Goal: Information Seeking & Learning: Learn about a topic

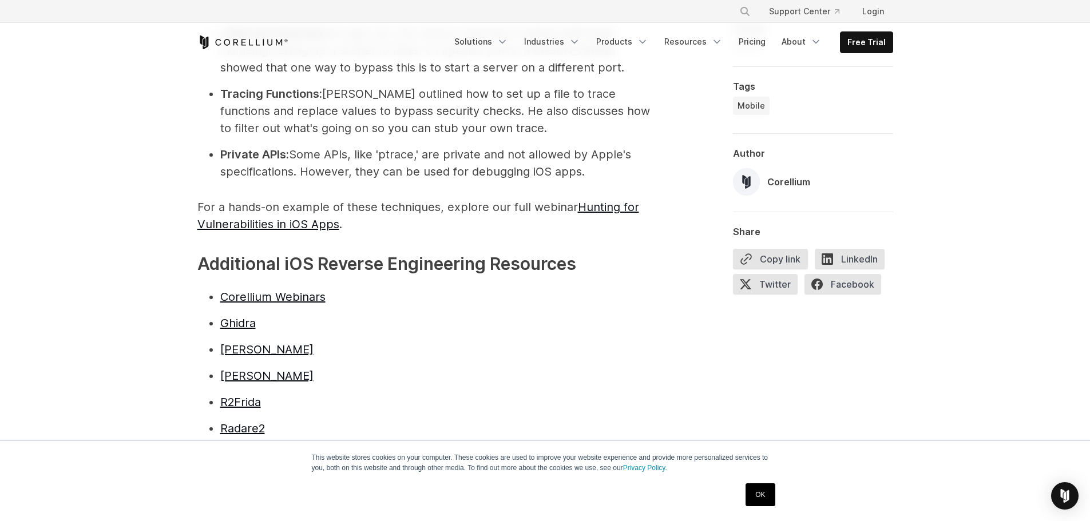
scroll to position [2632, 0]
click at [234, 423] on link "Radare2" at bounding box center [242, 430] width 45 height 14
click at [256, 291] on link "Corellium Webinars" at bounding box center [272, 298] width 105 height 14
click at [242, 318] on link "Ghidra" at bounding box center [237, 325] width 35 height 14
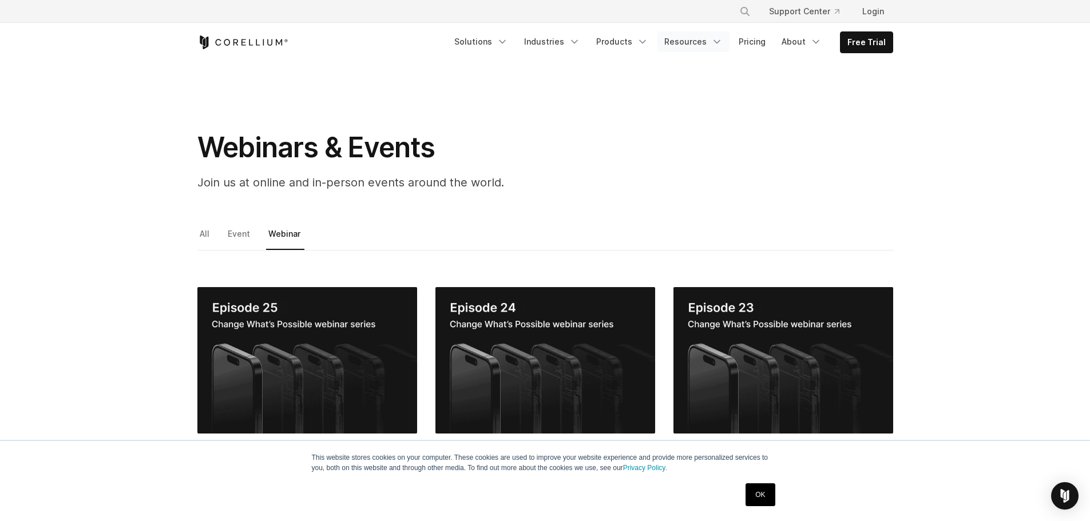
click at [709, 41] on link "Resources" at bounding box center [693, 41] width 72 height 21
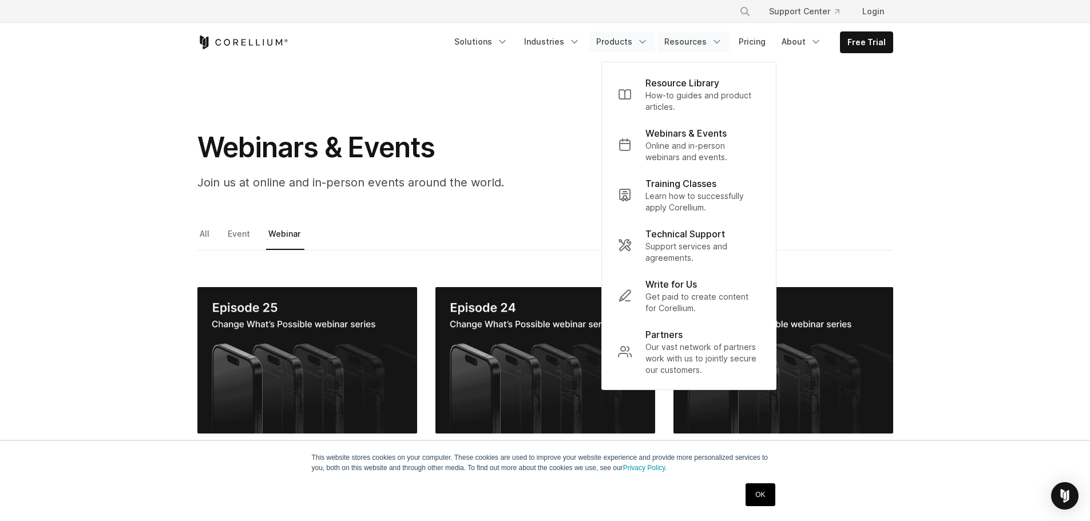
click at [633, 42] on link "Products" at bounding box center [622, 41] width 66 height 21
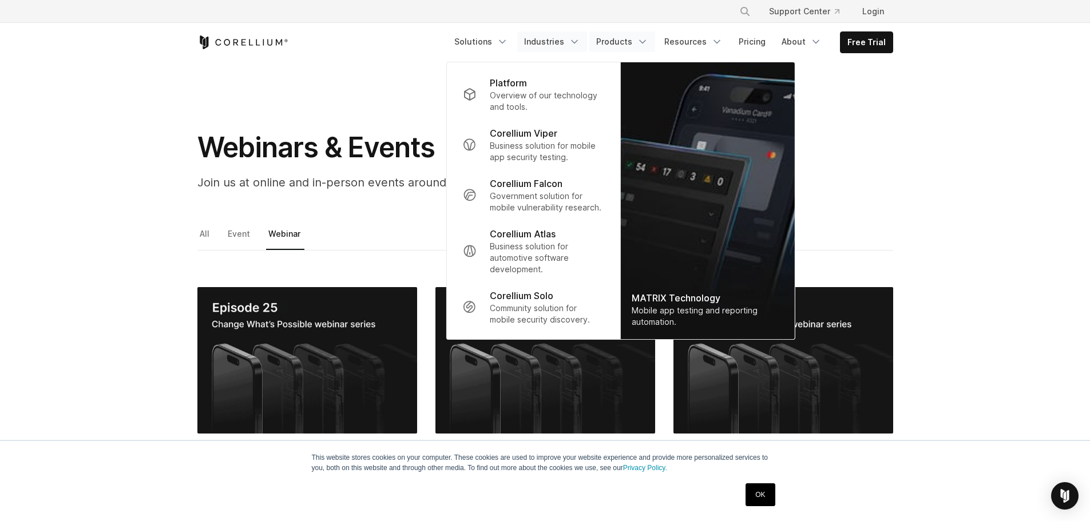
click at [546, 44] on link "Industries" at bounding box center [552, 41] width 70 height 21
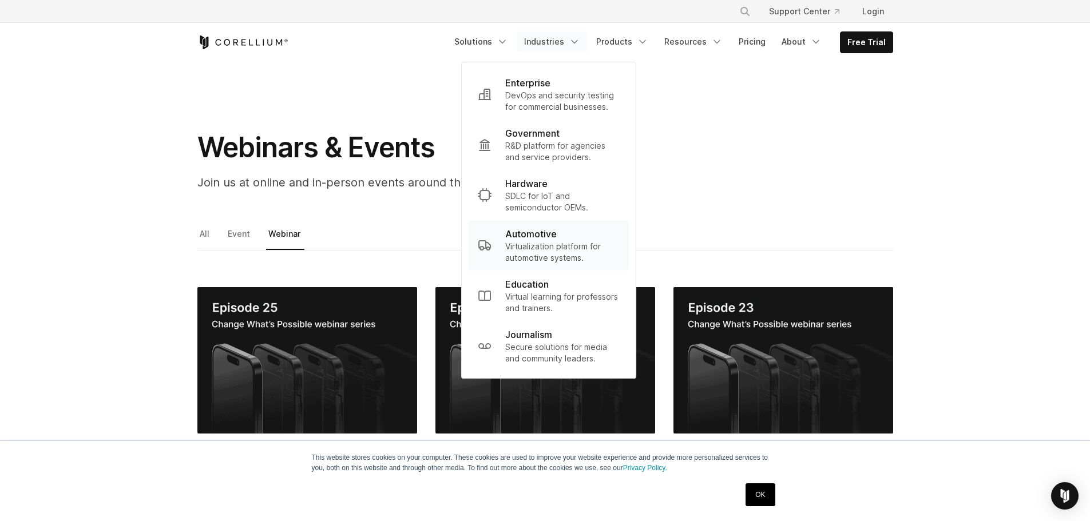
click at [556, 240] on p "Automotive" at bounding box center [530, 234] width 51 height 14
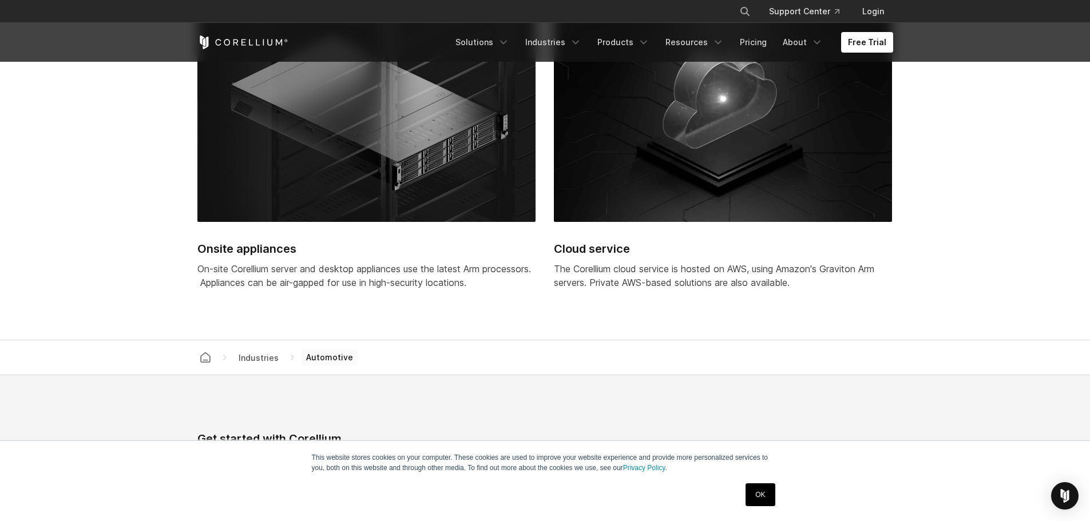
scroll to position [3147, 0]
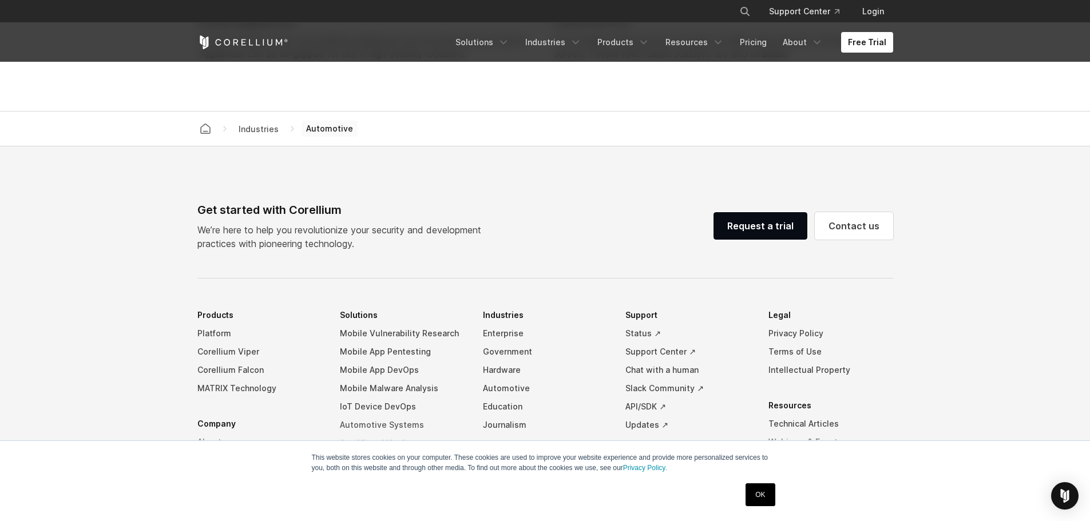
click at [403, 421] on link "Automotive Systems" at bounding box center [402, 425] width 125 height 18
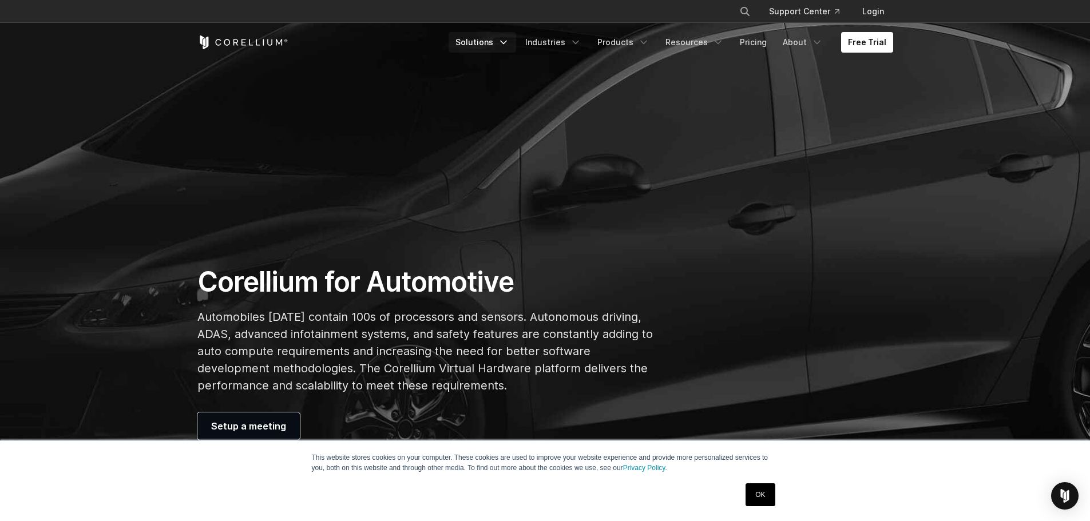
click at [497, 42] on link "Solutions" at bounding box center [483, 42] width 68 height 21
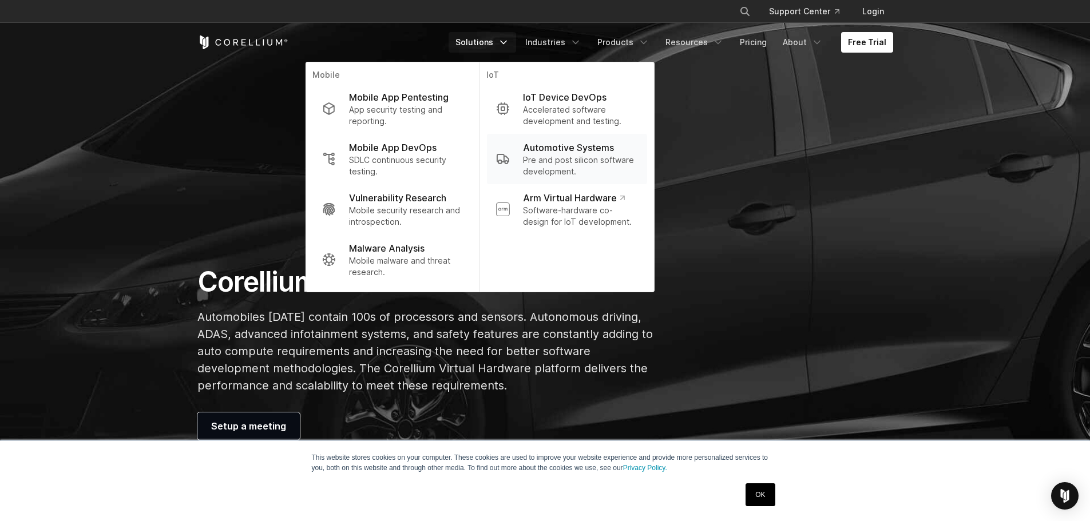
click at [582, 148] on p "Automotive Systems" at bounding box center [568, 148] width 91 height 14
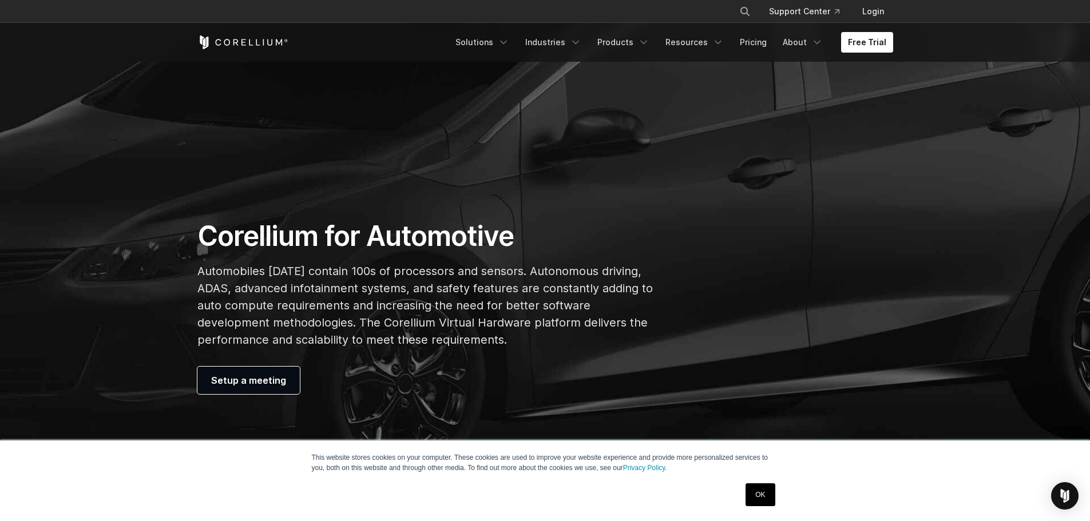
scroll to position [172, 0]
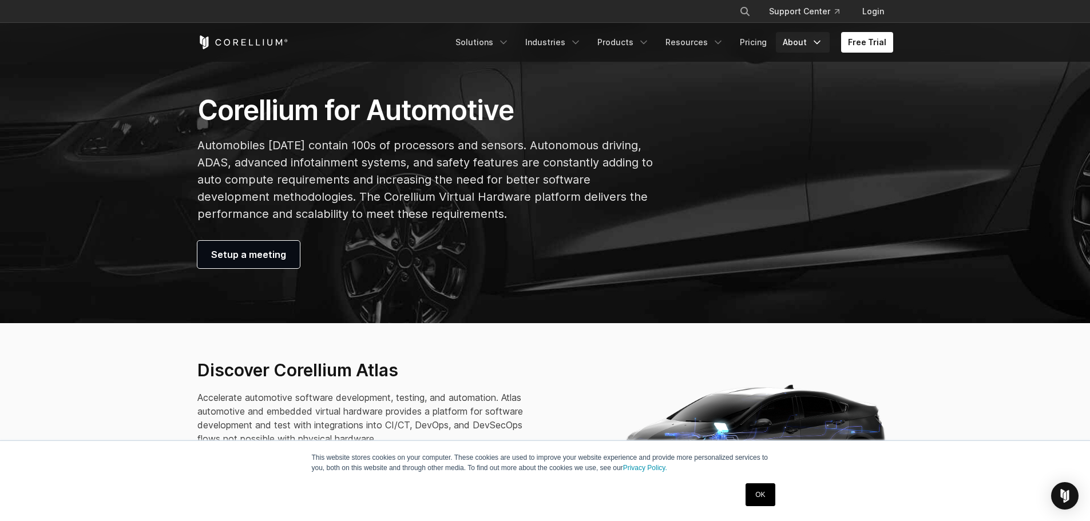
click at [815, 43] on icon "Navigation Menu" at bounding box center [816, 42] width 11 height 11
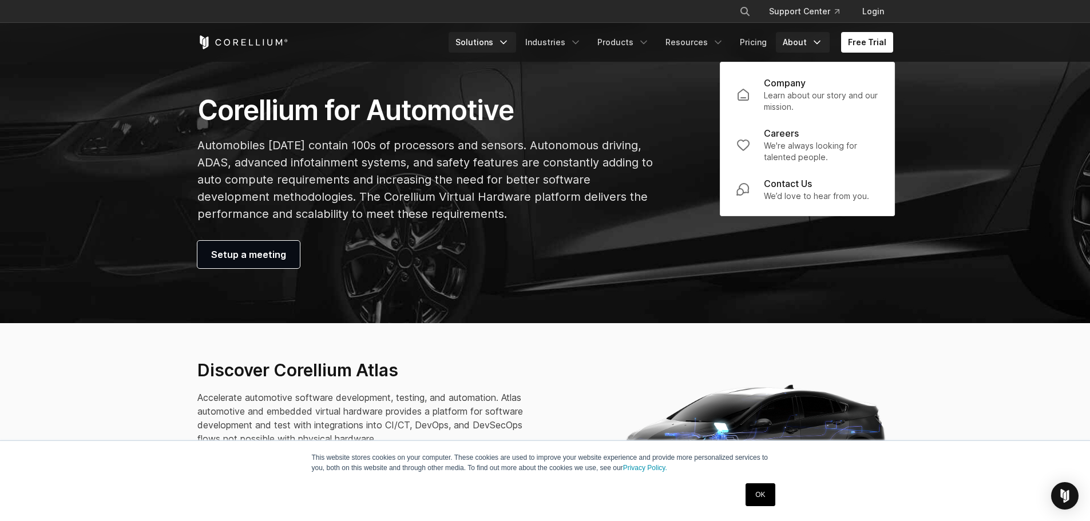
click at [509, 41] on icon "Navigation Menu" at bounding box center [503, 42] width 11 height 11
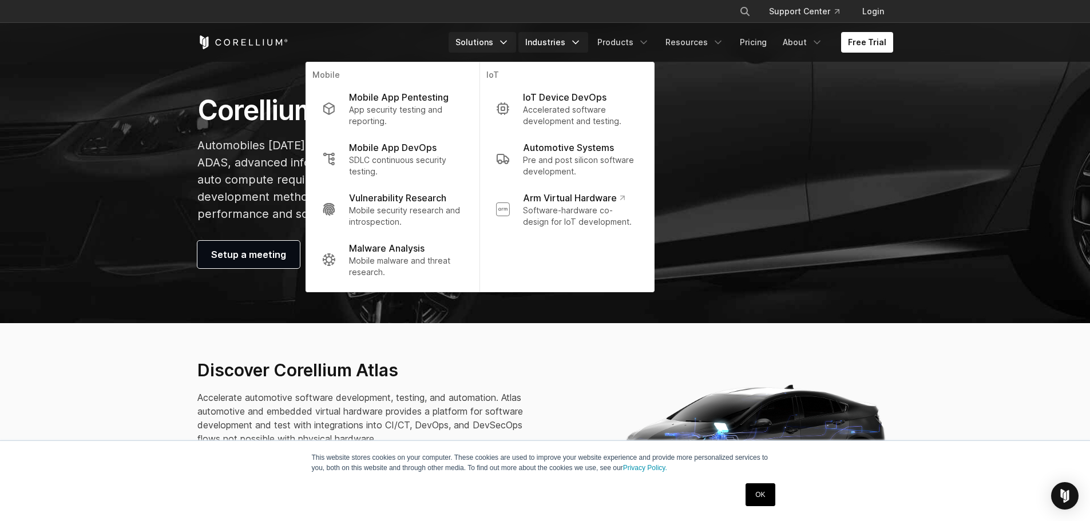
click at [576, 46] on link "Industries" at bounding box center [553, 42] width 70 height 21
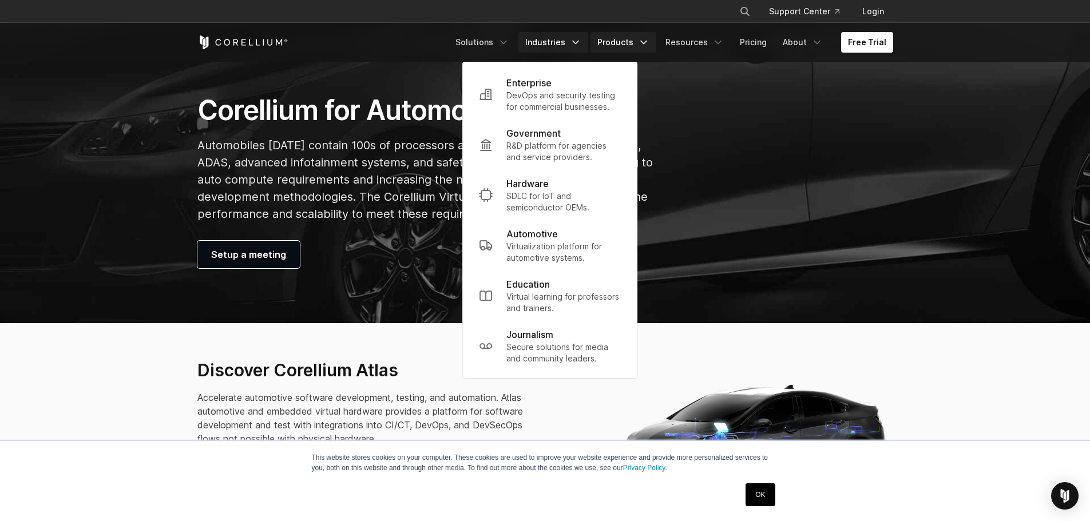
click at [630, 44] on link "Products" at bounding box center [623, 42] width 66 height 21
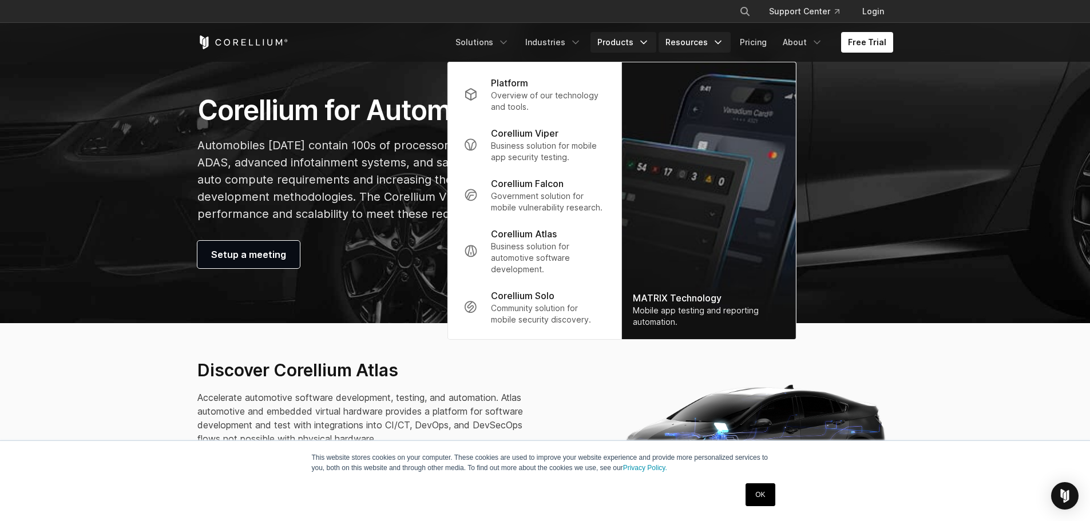
drag, startPoint x: 668, startPoint y: 40, endPoint x: 695, endPoint y: 47, distance: 27.9
click at [669, 40] on link "Resources" at bounding box center [695, 42] width 72 height 21
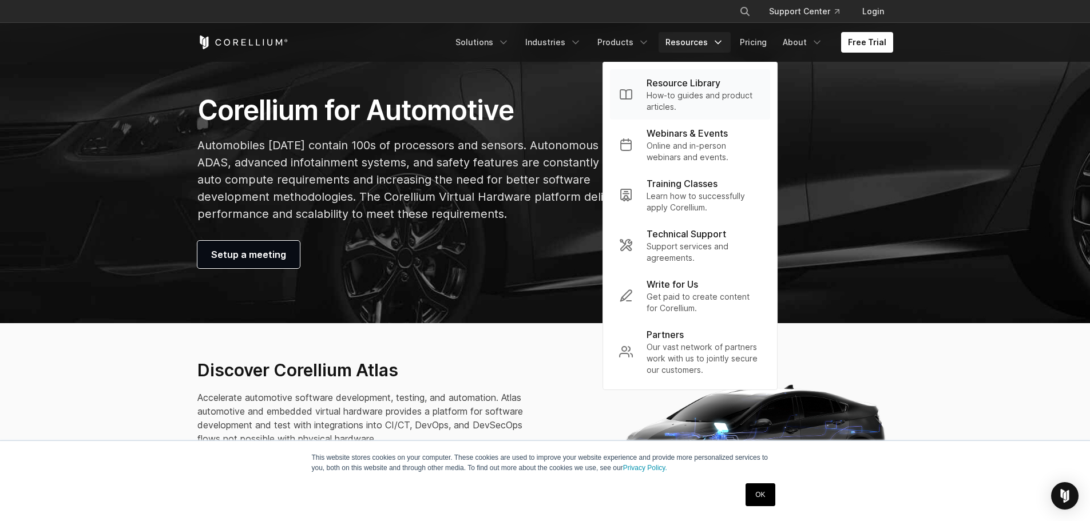
click at [672, 102] on p "How-to guides and product articles." at bounding box center [704, 101] width 114 height 23
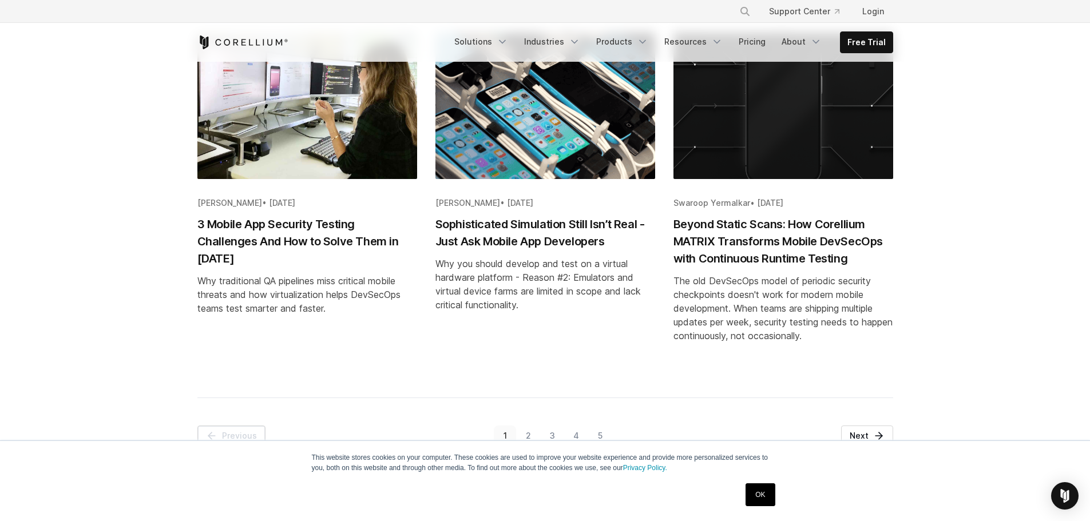
scroll to position [1373, 0]
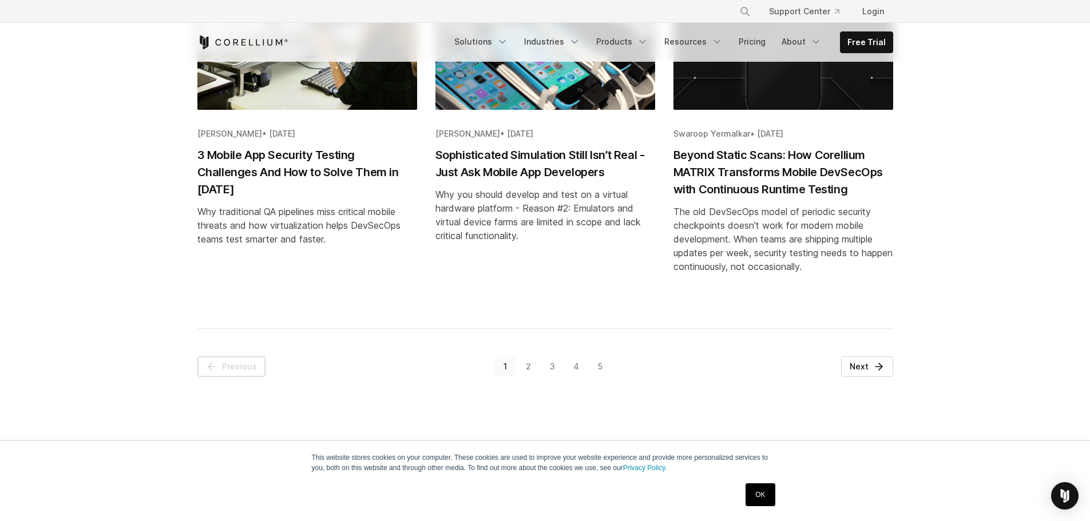
click at [529, 366] on link "2" at bounding box center [528, 366] width 24 height 21
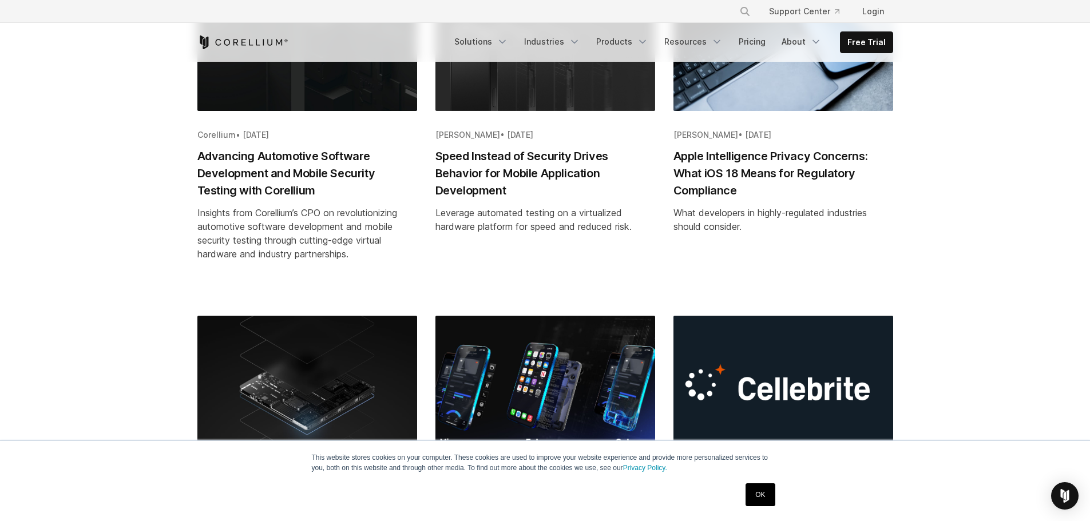
scroll to position [858, 0]
